Goal: Task Accomplishment & Management: Manage account settings

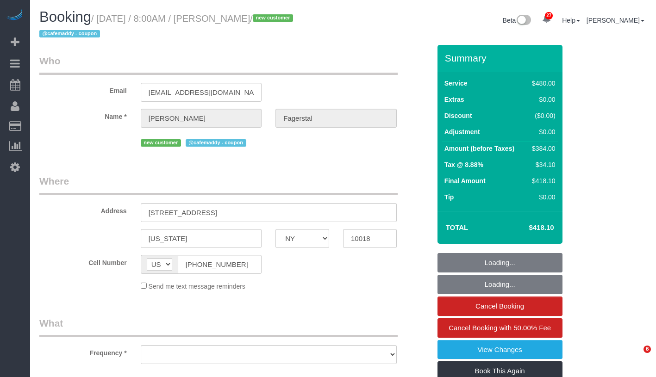
select select "NY"
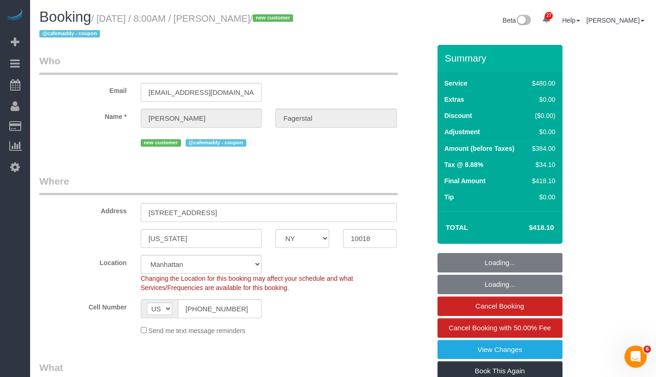
select select "string:stripe-pm_1SAgBp4VGloSiKo7GebCEJYy"
select select "360"
select select "object:958"
select select "spot1"
select select "number:56"
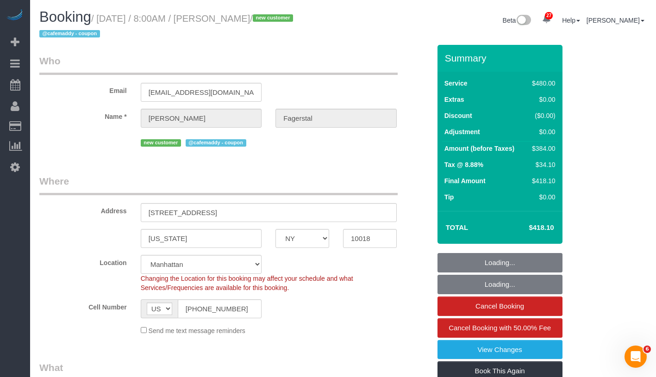
select select "number:70"
select select "number:15"
select select "number:5"
select select "object:1547"
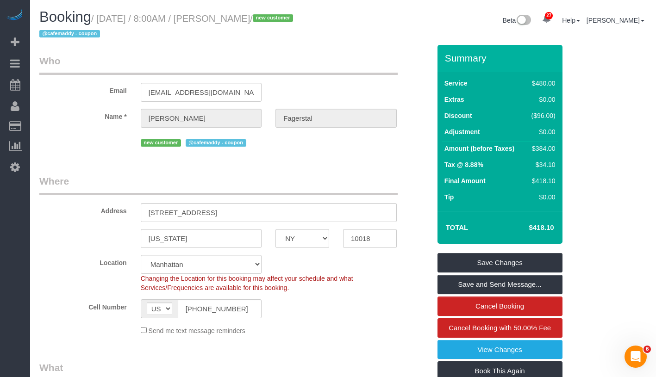
scroll to position [141, 0]
